Goal: Information Seeking & Learning: Find specific fact

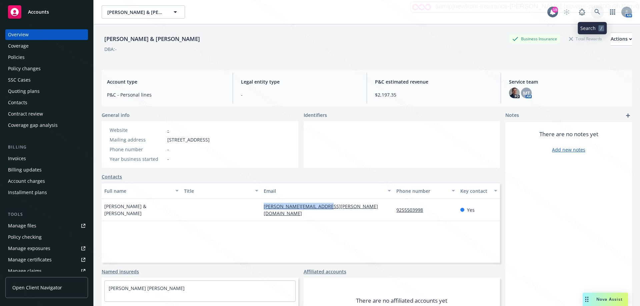
click at [595, 11] on icon at bounding box center [598, 12] width 6 height 6
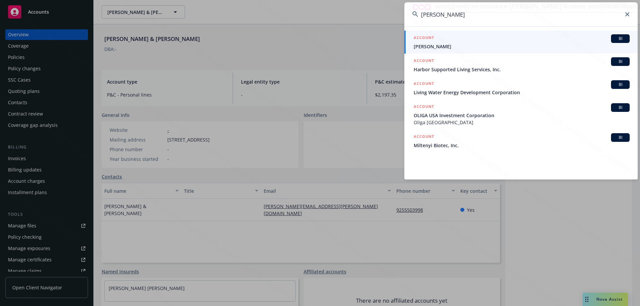
type input "[PERSON_NAME]"
click at [444, 45] on span "[PERSON_NAME]" at bounding box center [522, 46] width 216 height 7
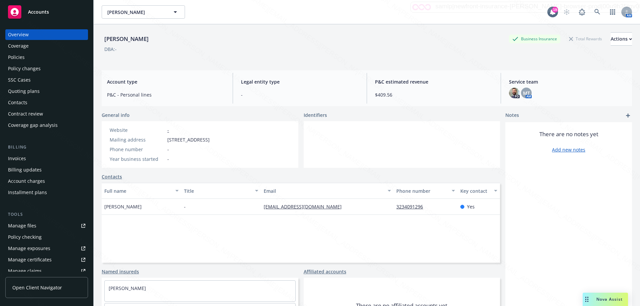
click at [25, 60] on div "Policies" at bounding box center [46, 57] width 77 height 11
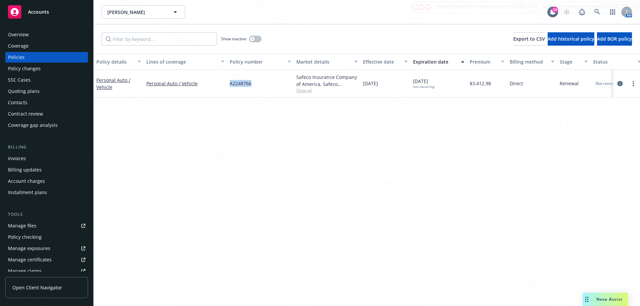
drag, startPoint x: 257, startPoint y: 83, endPoint x: 228, endPoint y: 87, distance: 29.6
click at [228, 87] on div "A2248766" at bounding box center [260, 84] width 67 height 28
copy span "A2248766"
click at [259, 39] on button "button" at bounding box center [255, 39] width 13 height 7
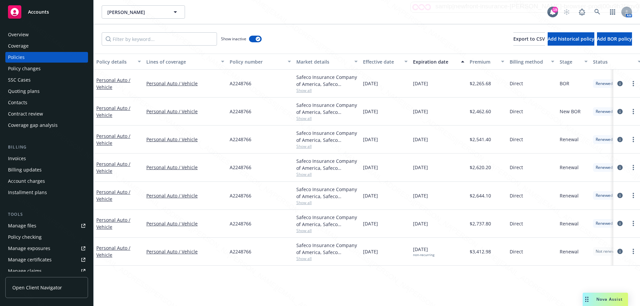
click at [440, 63] on div "Expiration date" at bounding box center [435, 61] width 44 height 7
click at [252, 40] on button "button" at bounding box center [255, 39] width 13 height 7
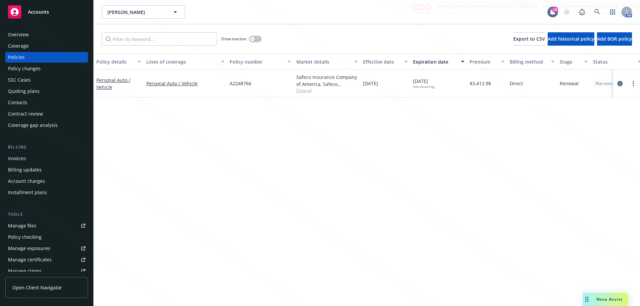
click at [182, 151] on div "Policy details Lines of coverage Policy number Market details Effective date Ex…" at bounding box center [367, 180] width 547 height 253
